Goal: Obtain resource: Download file/media

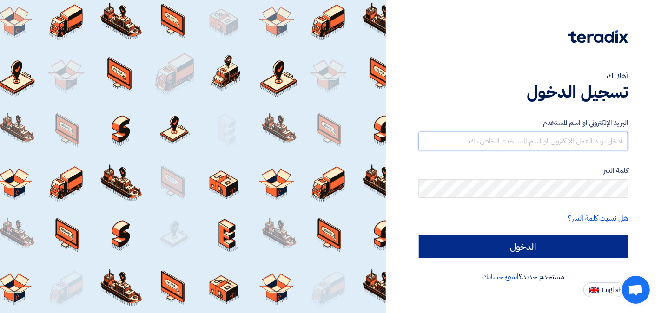
type input "elhegab@hotmail.com"
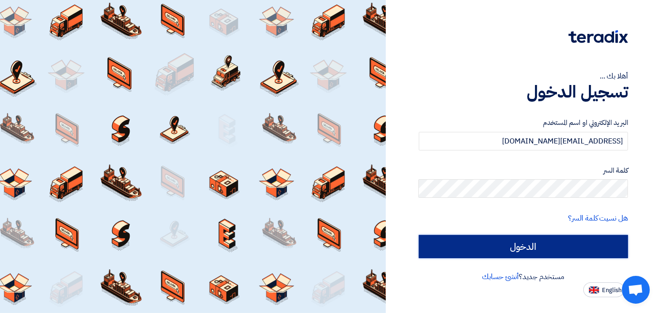
click at [561, 253] on input "الدخول" at bounding box center [524, 246] width 210 height 23
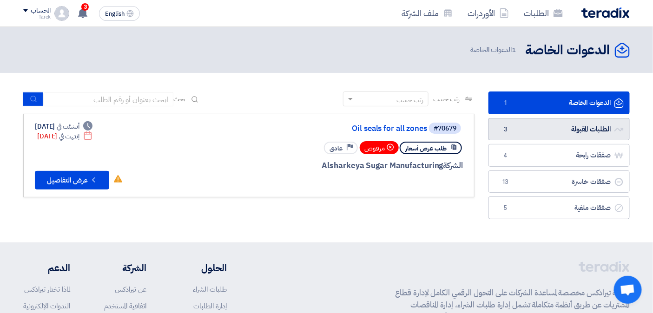
click at [528, 130] on link "الطلبات المقبولة الطلبات المقبولة 3" at bounding box center [559, 129] width 141 height 23
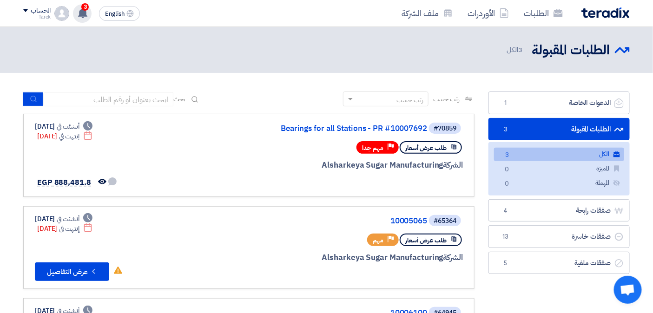
click at [79, 15] on icon at bounding box center [83, 13] width 10 height 10
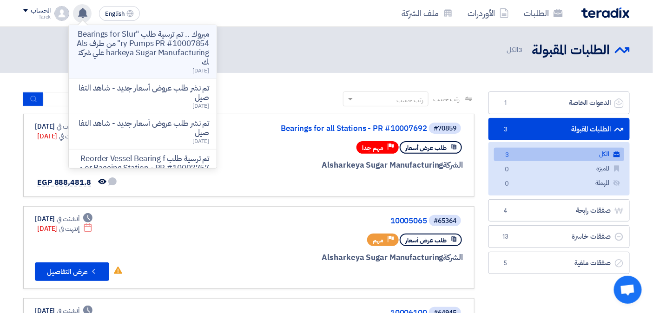
click at [141, 39] on p "مبروك .. تم ترسية طلب "Bearings for Slurry Pumps PR #10007854" من طرف Alsharkey…" at bounding box center [142, 48] width 133 height 37
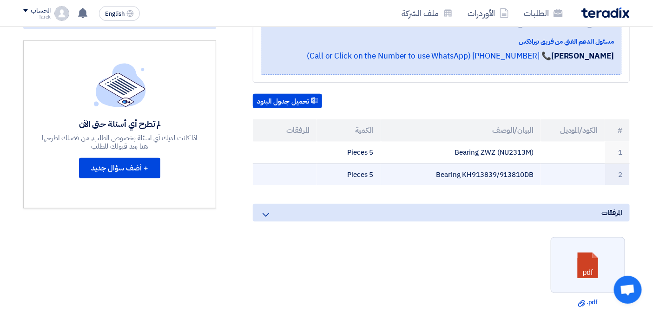
scroll to position [52, 0]
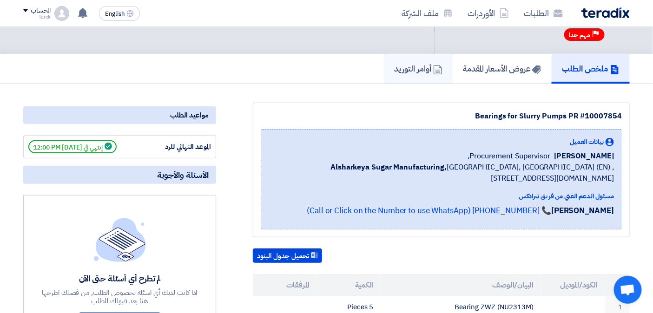
click at [409, 69] on h5 "أوامر التوريد" at bounding box center [418, 68] width 48 height 11
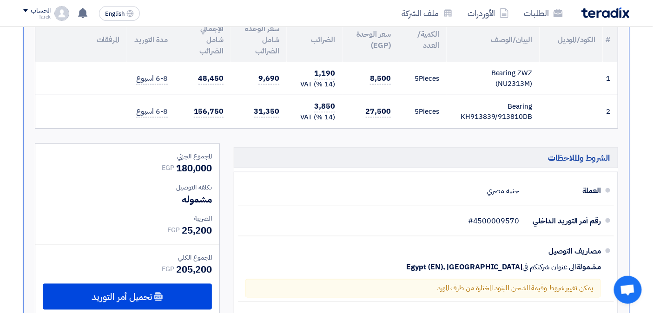
scroll to position [258, 0]
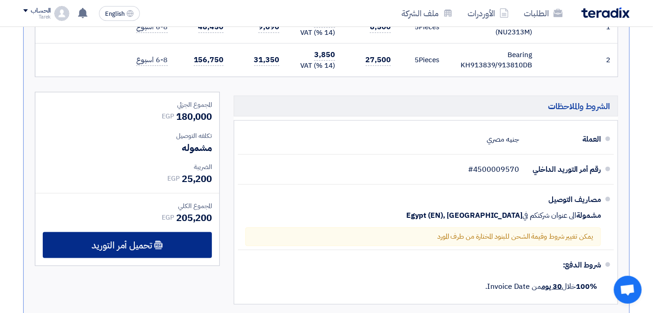
click at [140, 243] on span "تحميل أمر التوريد" at bounding box center [122, 245] width 60 height 8
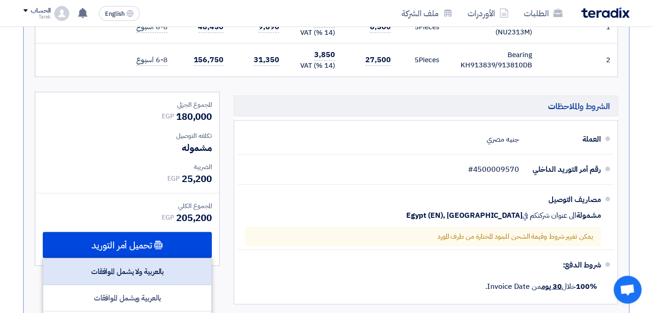
click at [180, 267] on div "بالعربية ولا يشمل الموافقات" at bounding box center [127, 272] width 168 height 27
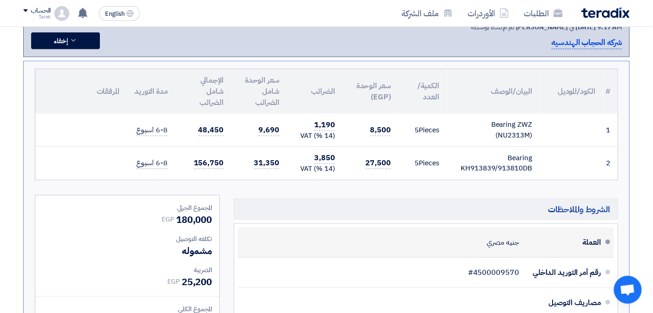
scroll to position [103, 0]
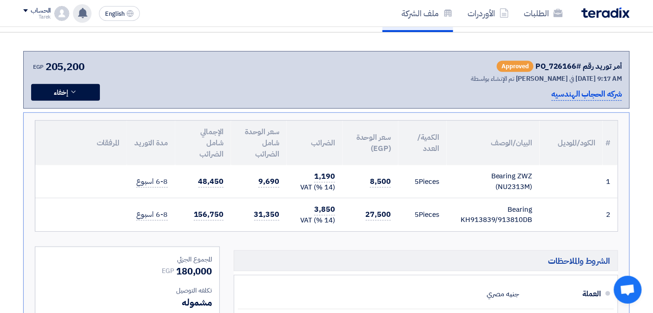
click at [80, 13] on icon at bounding box center [83, 13] width 10 height 10
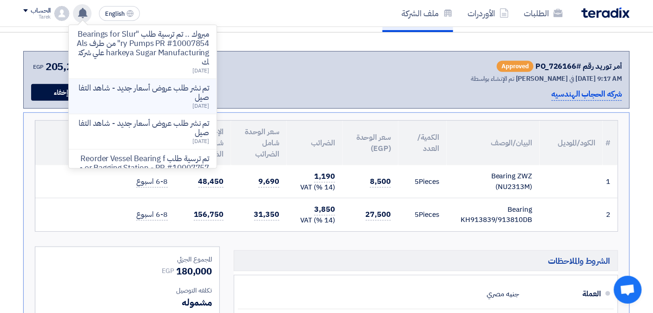
click at [138, 89] on p "تم نشر طلب عروض أسعار جديد - شاهد التفاصيل" at bounding box center [142, 93] width 133 height 19
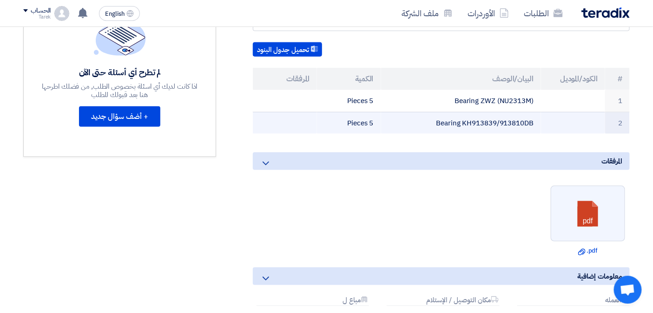
scroll to position [52, 0]
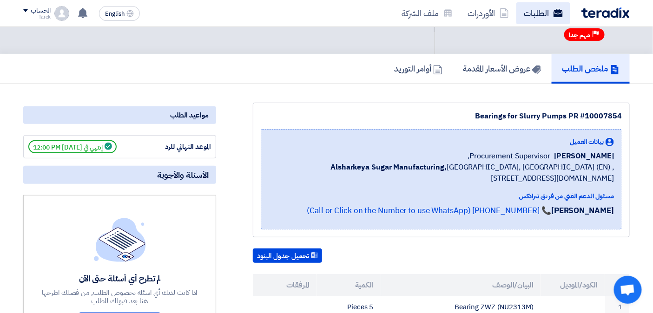
click at [533, 8] on link "الطلبات" at bounding box center [544, 13] width 54 height 22
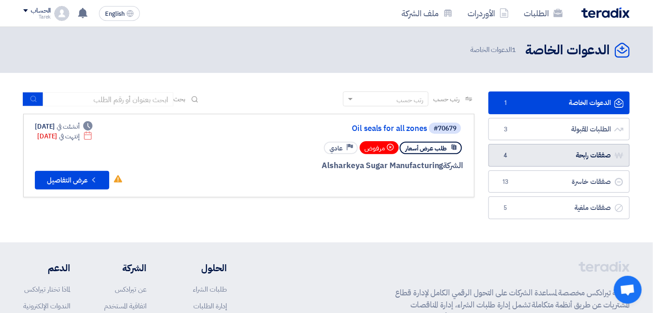
click at [557, 162] on link "صفقات رابحة صفقات رابحة 4" at bounding box center [559, 155] width 141 height 23
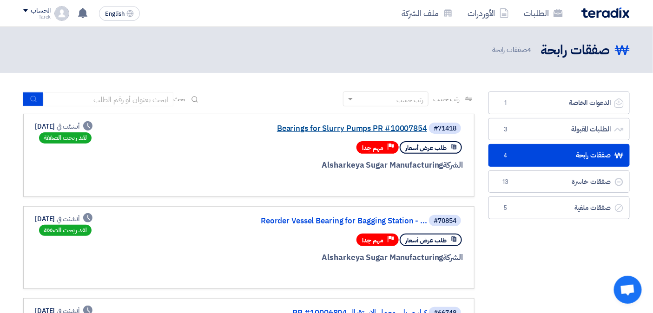
click at [326, 127] on link "Bearings for Slurry Pumps PR #10007854" at bounding box center [334, 129] width 186 height 8
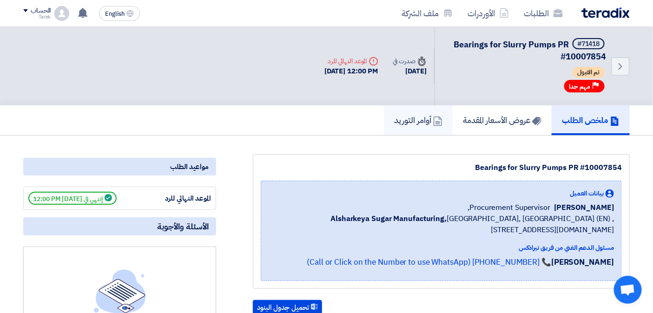
click at [409, 123] on h5 "أوامر التوريد" at bounding box center [418, 120] width 48 height 11
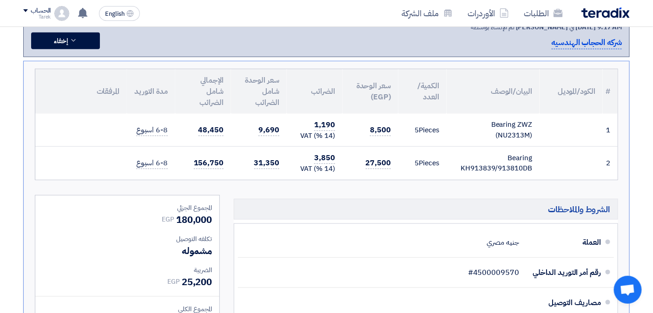
scroll to position [310, 0]
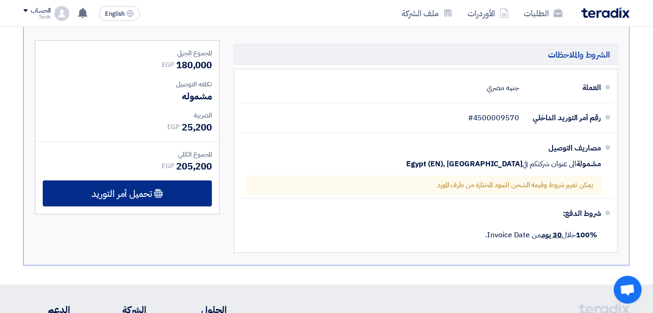
click at [124, 190] on span "تحميل أمر التوريد" at bounding box center [122, 194] width 60 height 8
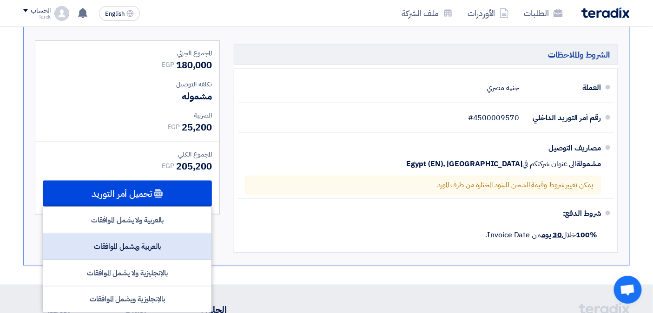
click at [154, 245] on div "بالعربية ويشمل الموافقات" at bounding box center [127, 247] width 168 height 27
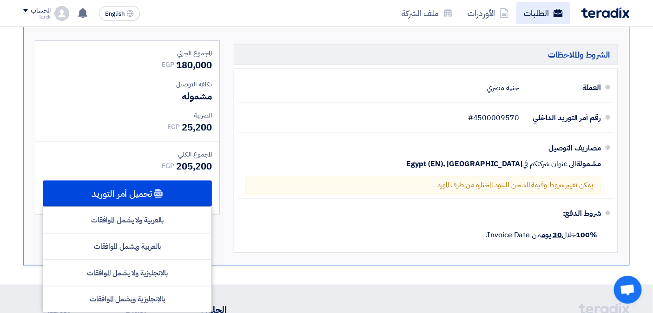
click at [538, 11] on link "الطلبات" at bounding box center [544, 13] width 54 height 22
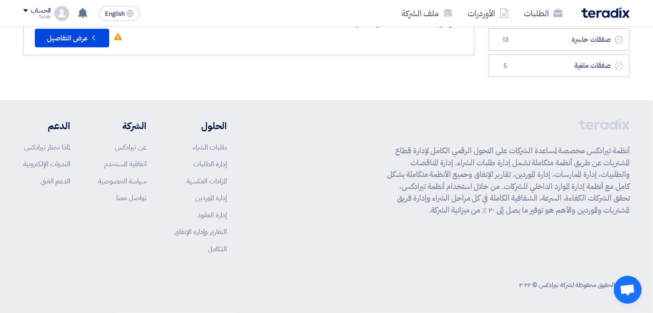
scroll to position [42, 0]
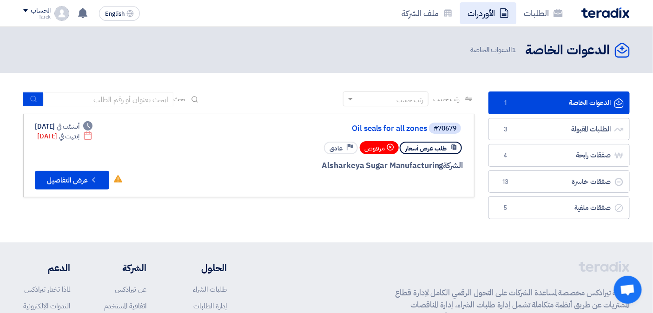
click at [473, 14] on link "الأوردرات" at bounding box center [488, 13] width 56 height 22
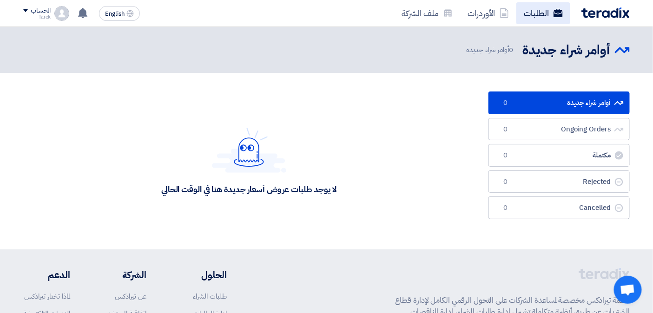
click at [533, 15] on link "الطلبات" at bounding box center [544, 13] width 54 height 22
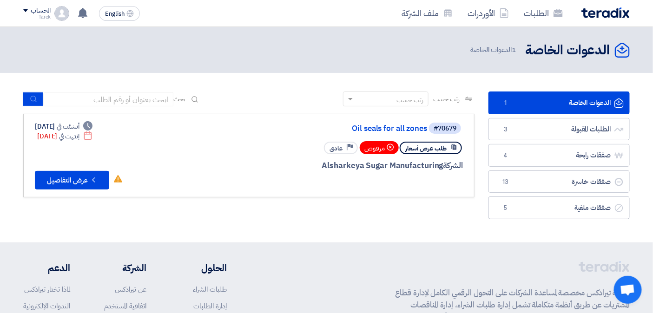
drag, startPoint x: 245, startPoint y: 66, endPoint x: 301, endPoint y: 19, distance: 73.0
click at [300, 17] on div "الطلبات الأوردرات ملف الشركة" at bounding box center [448, 13] width 364 height 22
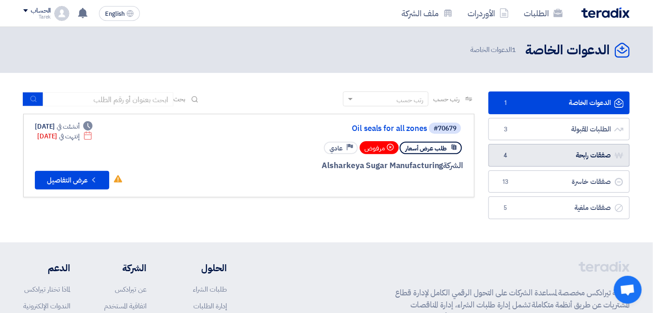
click at [545, 156] on link "صفقات رابحة صفقات رابحة 4" at bounding box center [559, 155] width 141 height 23
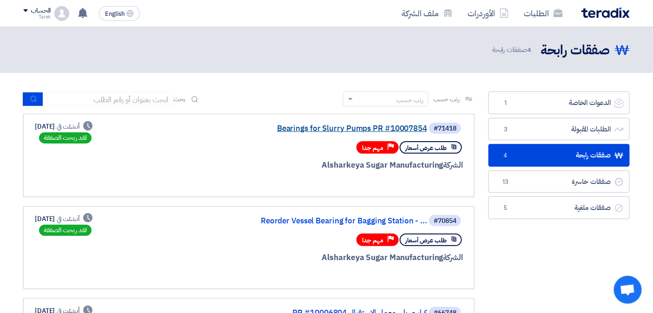
click at [334, 128] on link "Bearings for Slurry Pumps PR #10007854" at bounding box center [334, 129] width 186 height 8
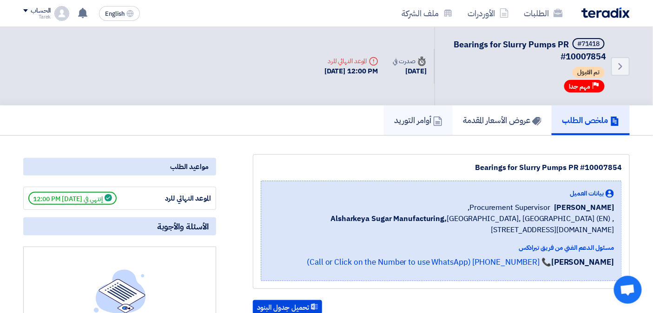
click at [407, 124] on link "أوامر التوريد" at bounding box center [418, 121] width 69 height 30
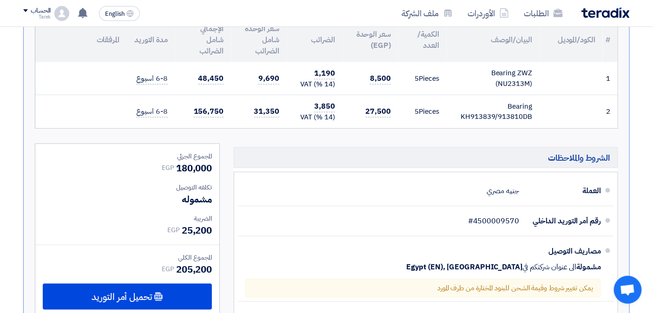
scroll to position [361, 0]
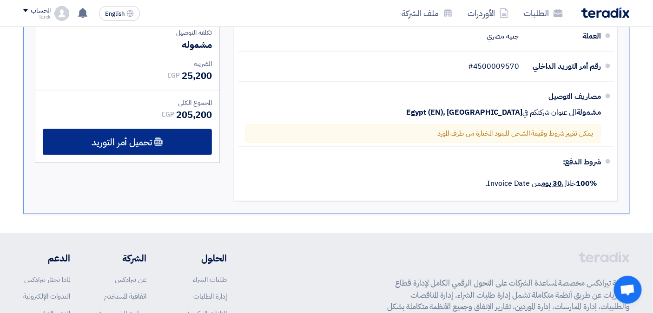
click at [150, 138] on span "تحميل أمر التوريد" at bounding box center [122, 142] width 60 height 8
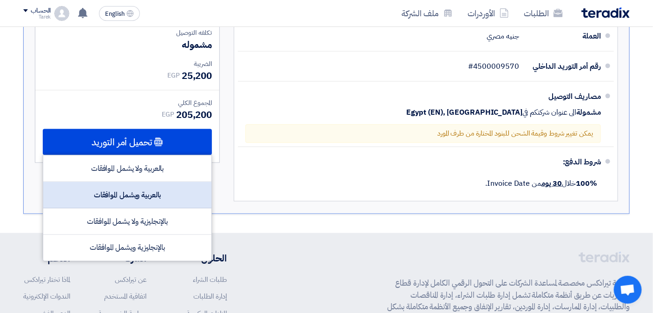
click at [170, 192] on div "بالعربية ويشمل الموافقات" at bounding box center [127, 195] width 168 height 27
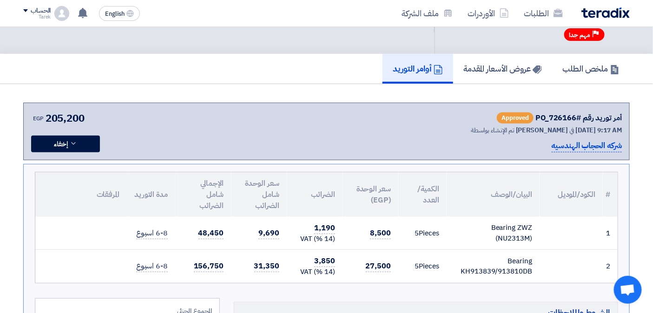
scroll to position [0, 0]
